Goal: Entertainment & Leisure: Consume media (video, audio)

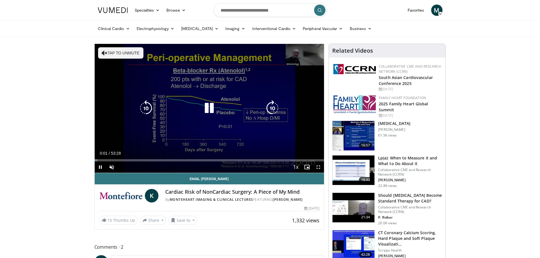
click at [126, 52] on button "Tap to unmute" at bounding box center [120, 52] width 45 height 11
click at [210, 108] on icon "Video Player" at bounding box center [209, 108] width 16 height 16
click at [209, 108] on icon "Video Player" at bounding box center [209, 108] width 16 height 16
click at [210, 109] on icon "Video Player" at bounding box center [209, 108] width 16 height 16
